Goal: Task Accomplishment & Management: Manage account settings

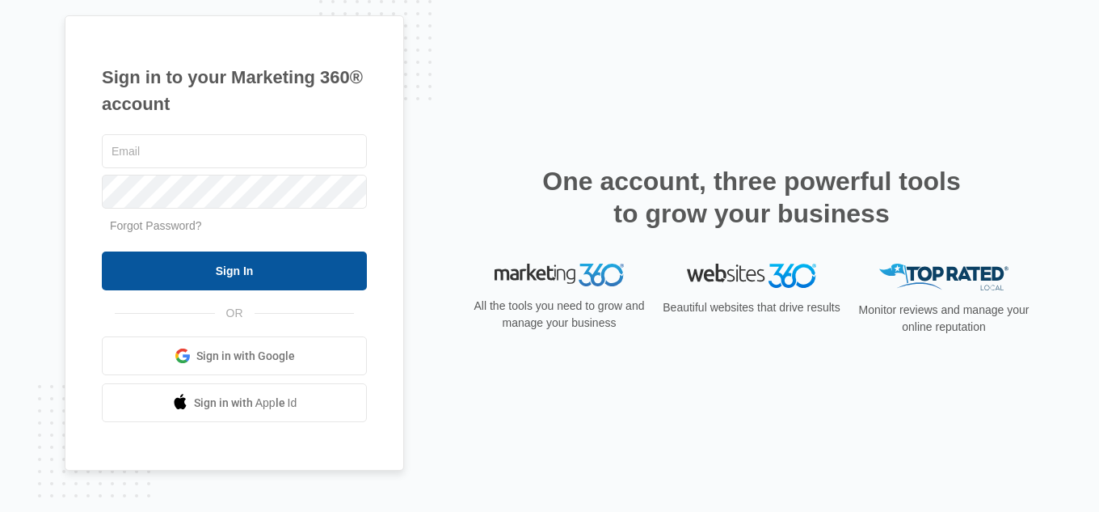
type input "smp45@live.com"
click at [266, 259] on input "Sign In" at bounding box center [234, 270] width 265 height 39
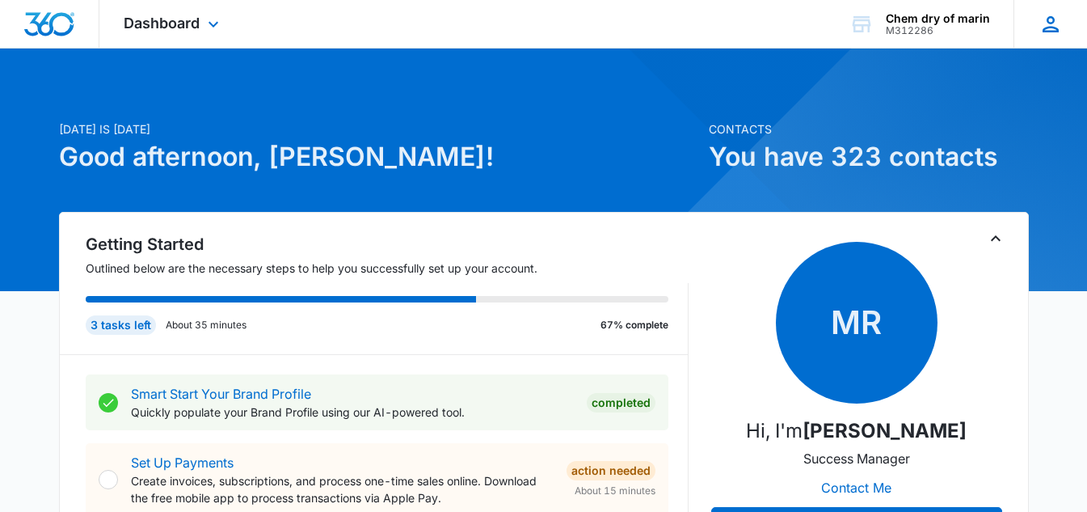
click at [1057, 23] on icon at bounding box center [1051, 24] width 24 height 24
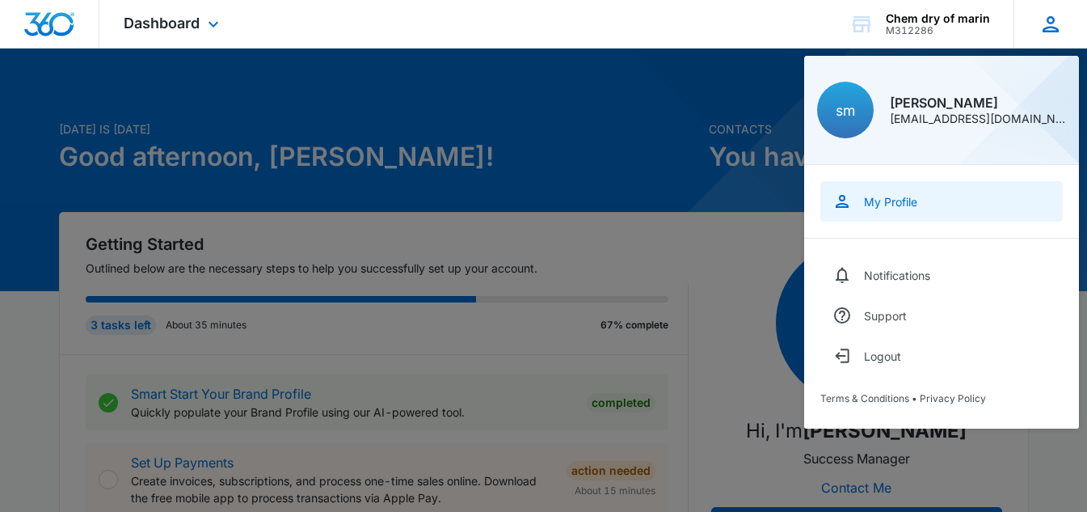
click at [874, 204] on div "My Profile" at bounding box center [890, 202] width 53 height 14
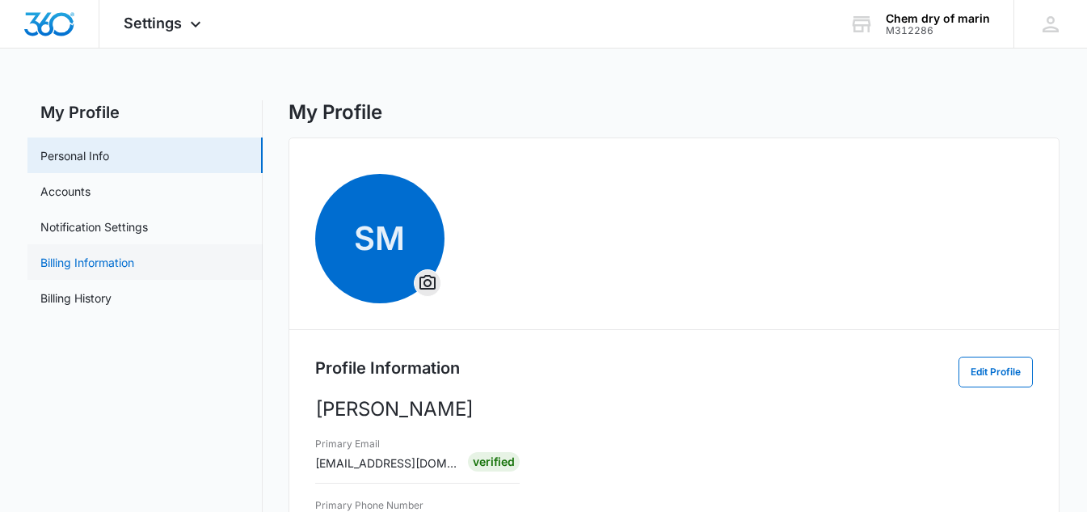
click at [88, 271] on link "Billing Information" at bounding box center [87, 262] width 94 height 17
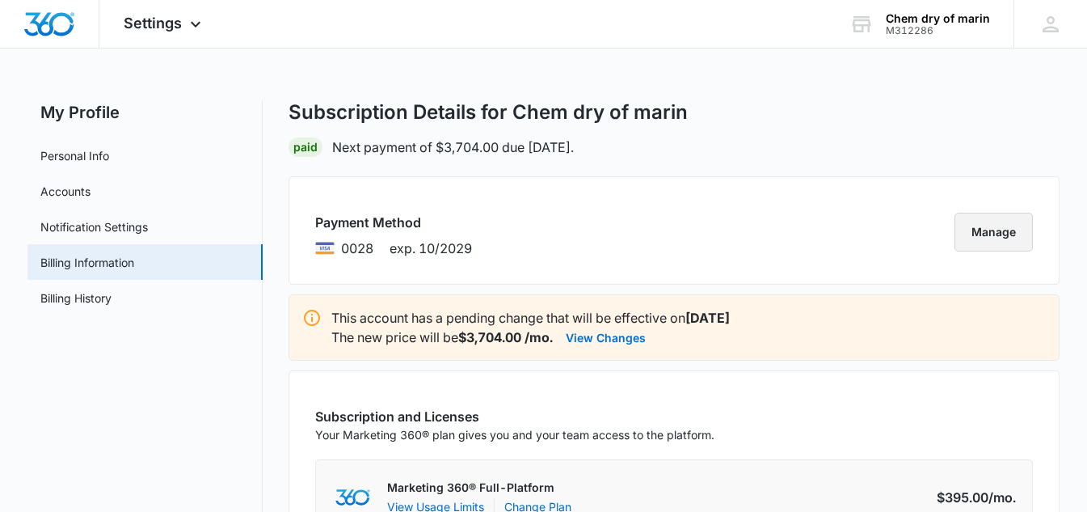
click at [974, 224] on button "Manage" at bounding box center [994, 232] width 78 height 39
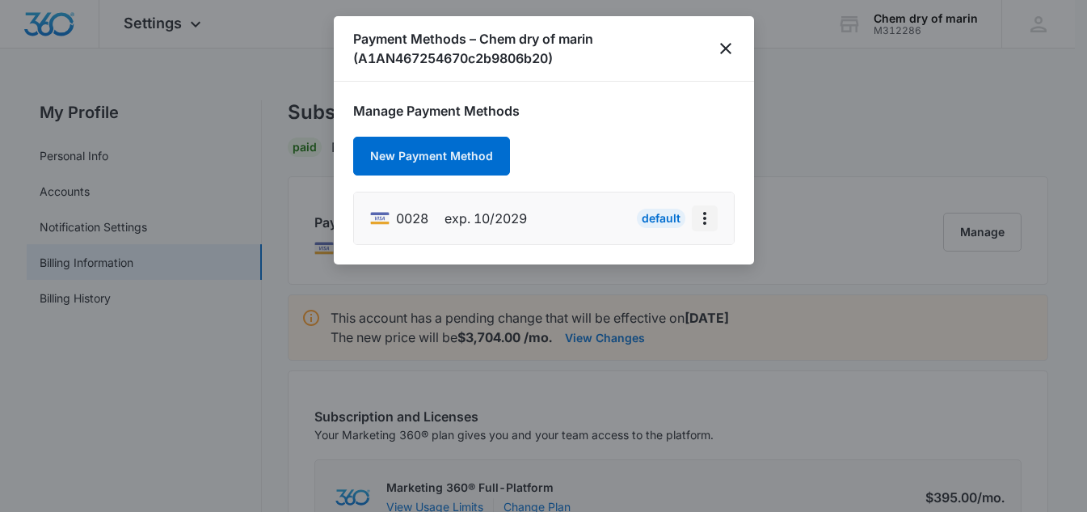
click at [704, 224] on icon "actions.viewMore" at bounding box center [704, 218] width 3 height 13
click at [586, 196] on li "0028 exp. 10/2029 Default Edit Card" at bounding box center [544, 218] width 380 height 52
click at [493, 159] on button "New Payment Method" at bounding box center [431, 156] width 157 height 39
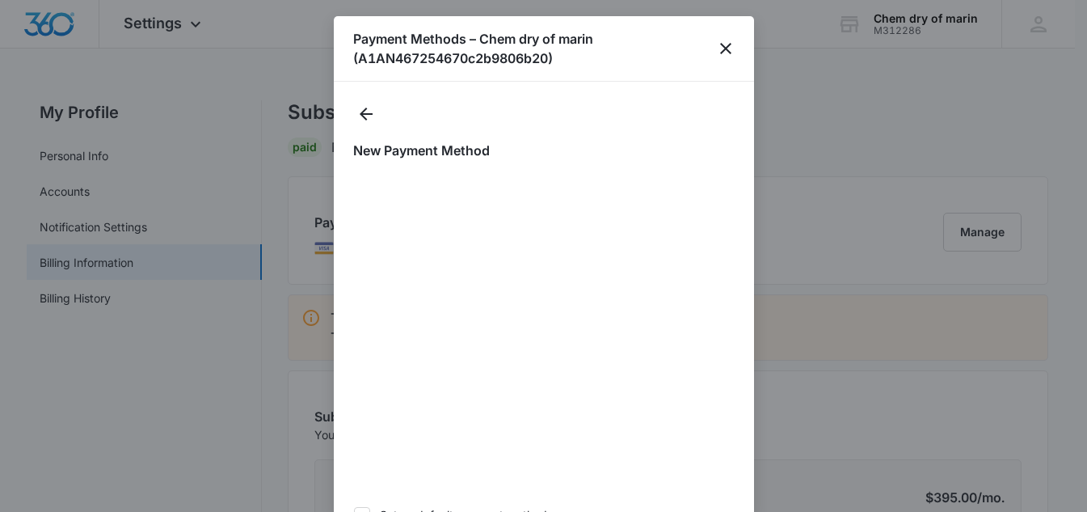
scroll to position [81, 0]
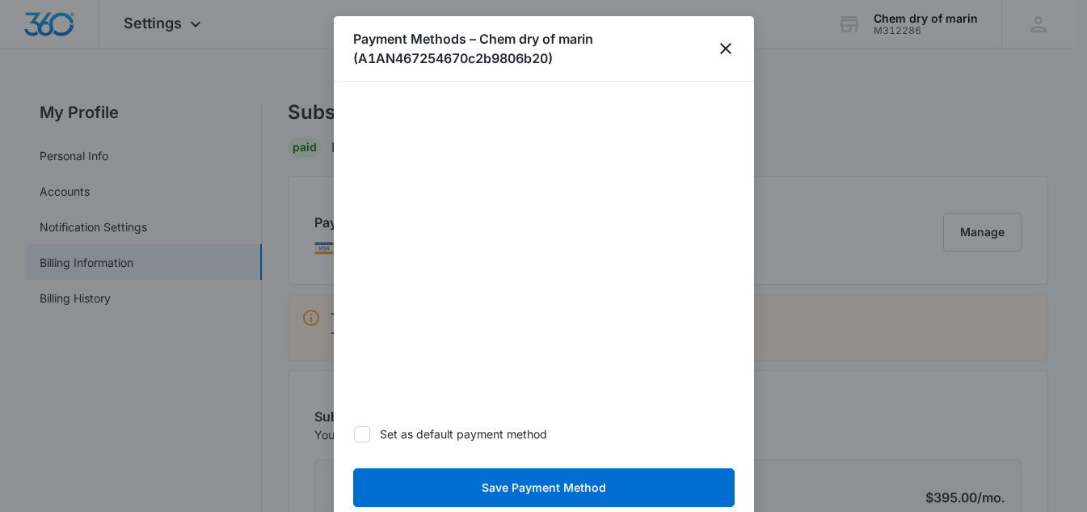
click at [365, 431] on icon at bounding box center [362, 434] width 15 height 15
click at [354, 433] on input "Set as default payment method" at bounding box center [353, 433] width 1 height 1
checkbox input "true"
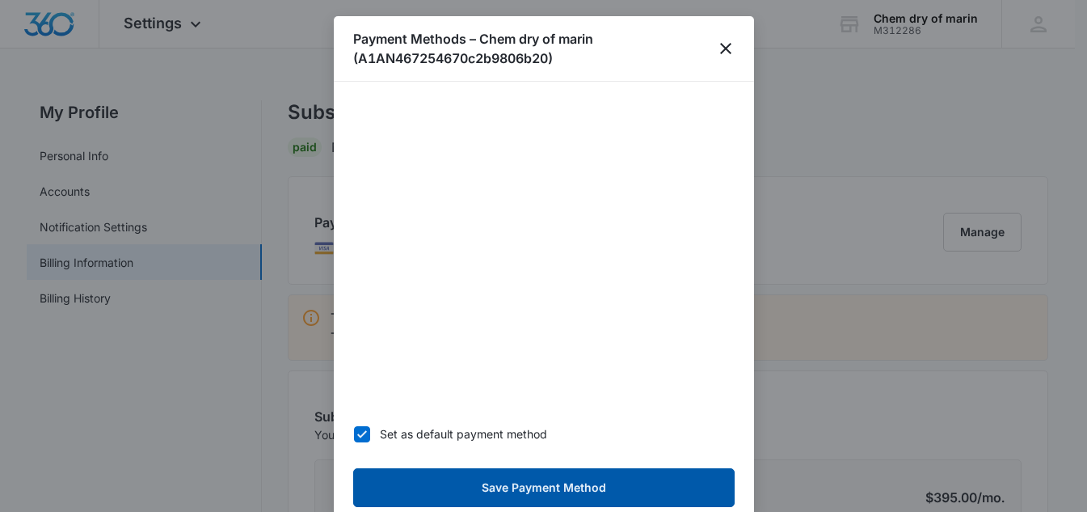
click at [456, 483] on button "Save Payment Method" at bounding box center [543, 487] width 381 height 39
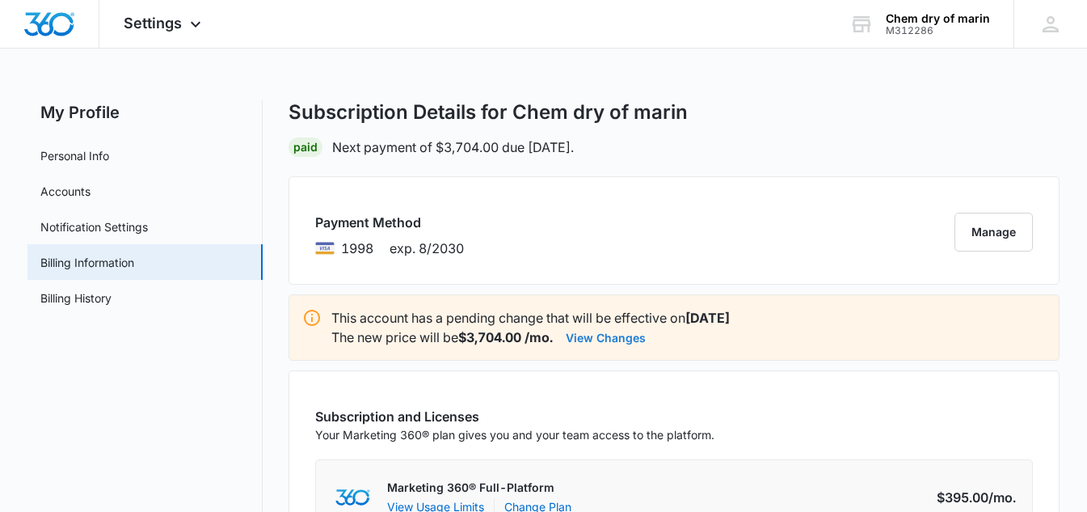
click at [617, 341] on button "View Changes" at bounding box center [606, 336] width 80 height 19
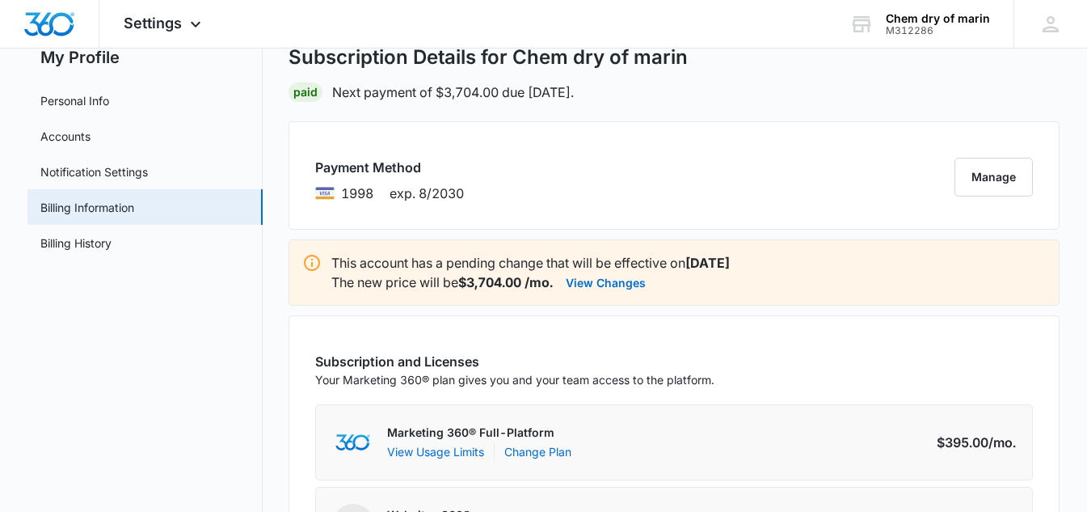
scroll to position [81, 0]
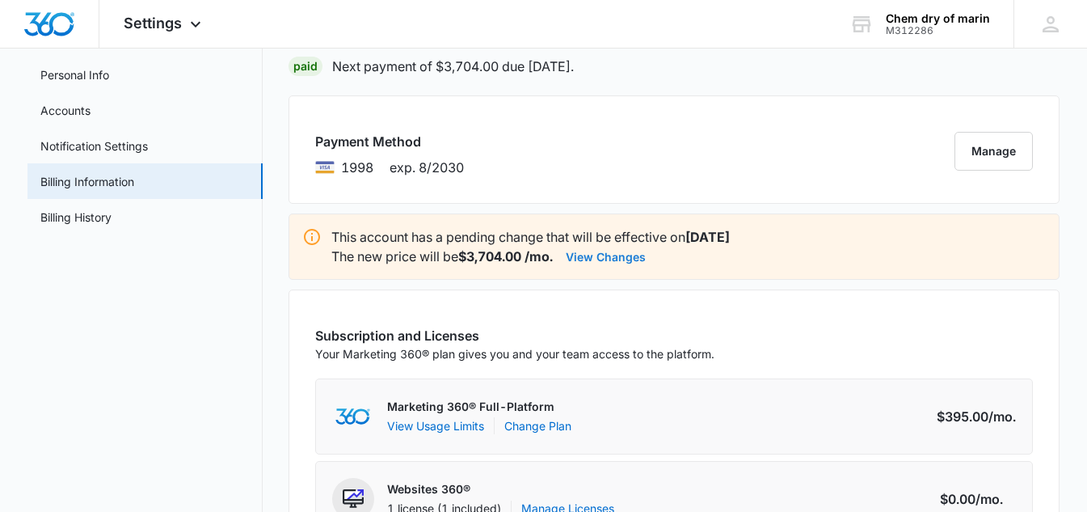
click at [639, 255] on button "View Changes" at bounding box center [606, 256] width 80 height 19
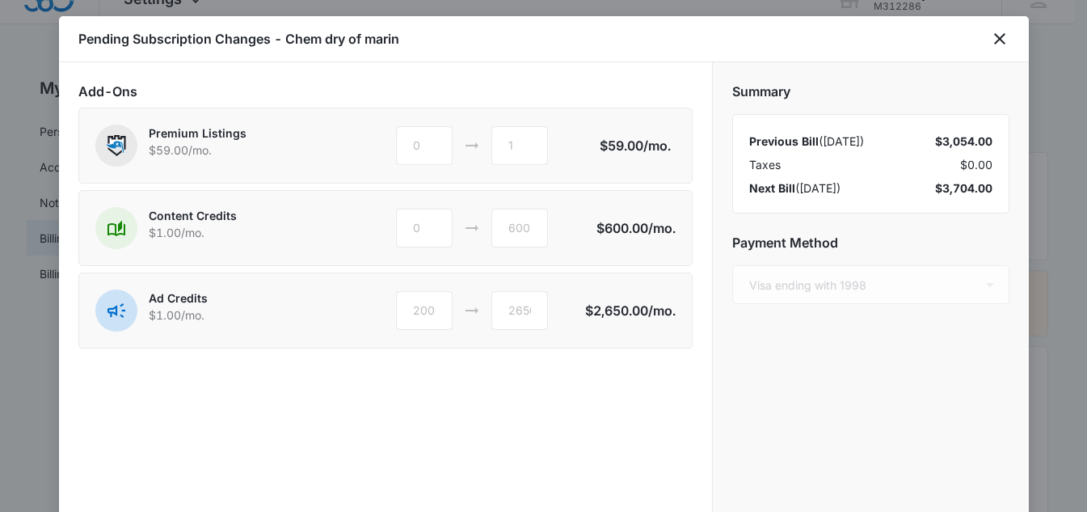
scroll to position [0, 0]
click at [1006, 40] on icon "close" at bounding box center [999, 38] width 19 height 19
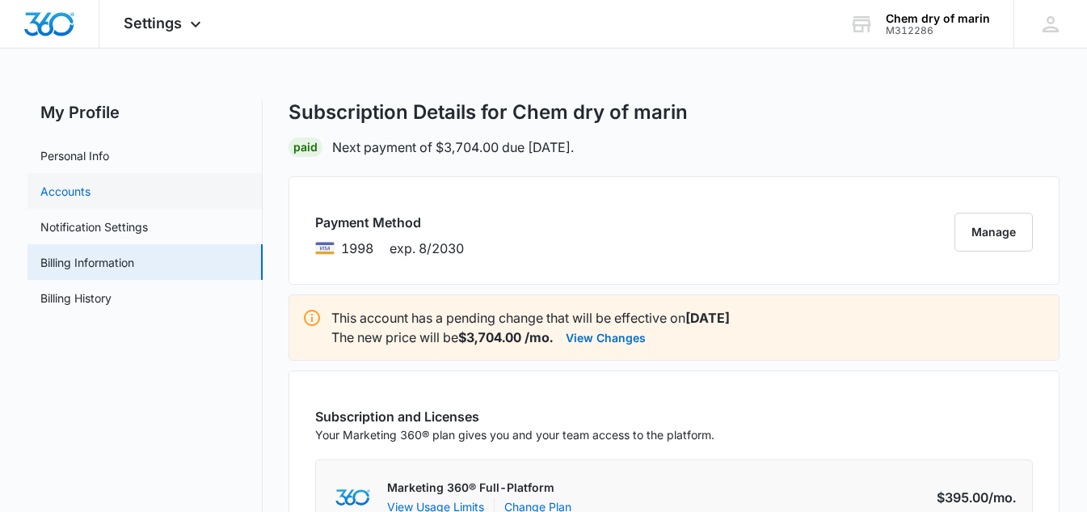
click at [69, 183] on link "Accounts" at bounding box center [65, 191] width 50 height 17
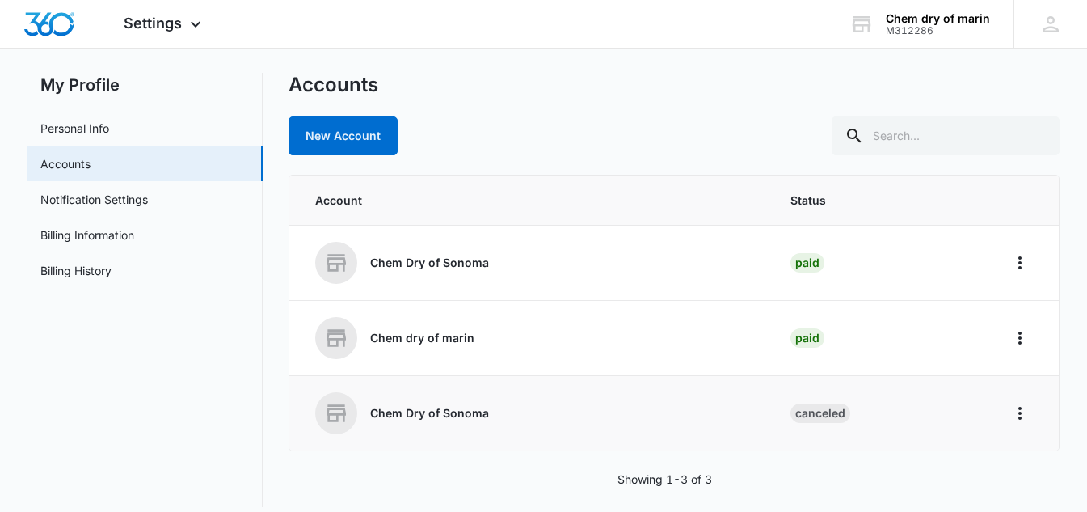
scroll to position [42, 0]
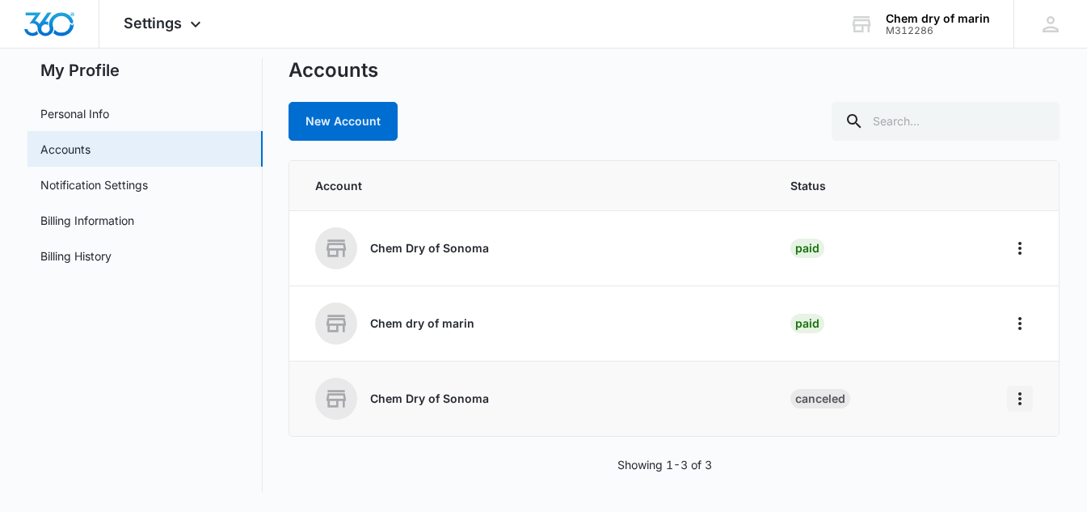
click at [1015, 395] on icon "Home" at bounding box center [1019, 398] width 19 height 19
click at [973, 434] on button "Go to Dashboard" at bounding box center [958, 444] width 148 height 24
click at [1018, 250] on icon "Home" at bounding box center [1019, 247] width 19 height 19
click at [960, 301] on button "Go to Dashboard" at bounding box center [958, 293] width 148 height 24
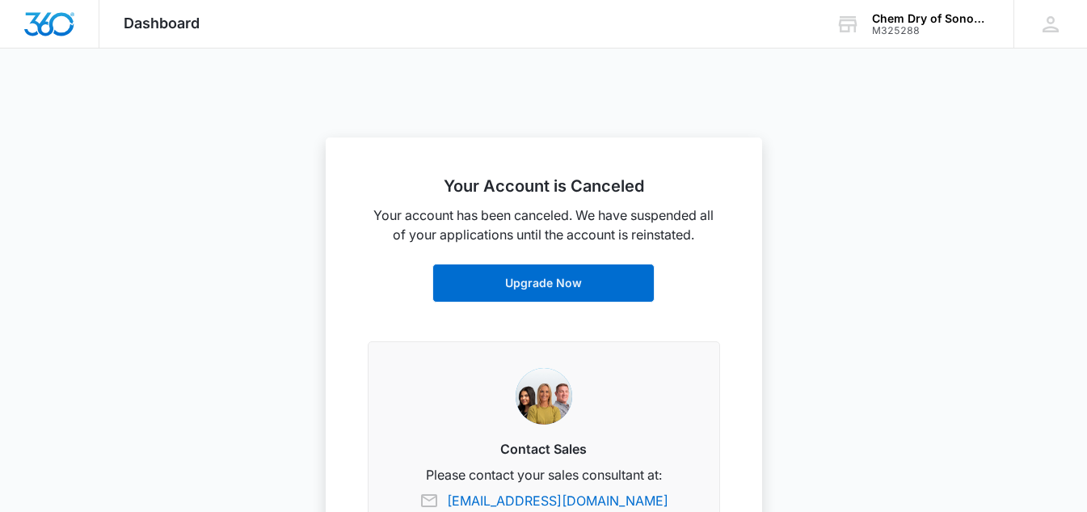
scroll to position [404, 0]
